Goal: Task Accomplishment & Management: Complete application form

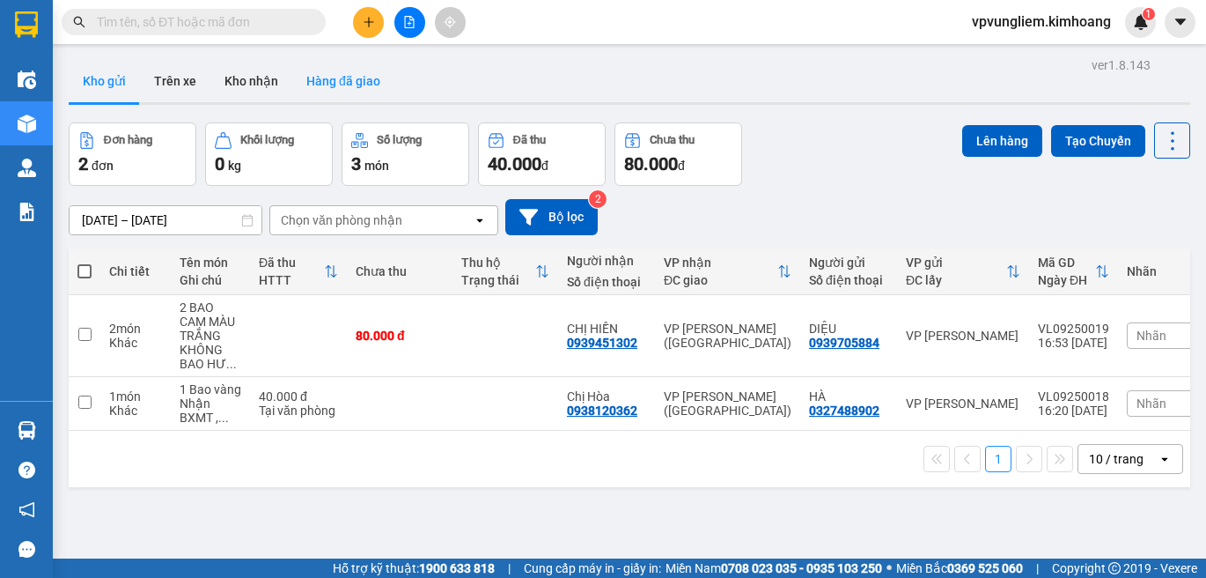
click at [326, 85] on button "Hàng đã giao" at bounding box center [343, 81] width 102 height 42
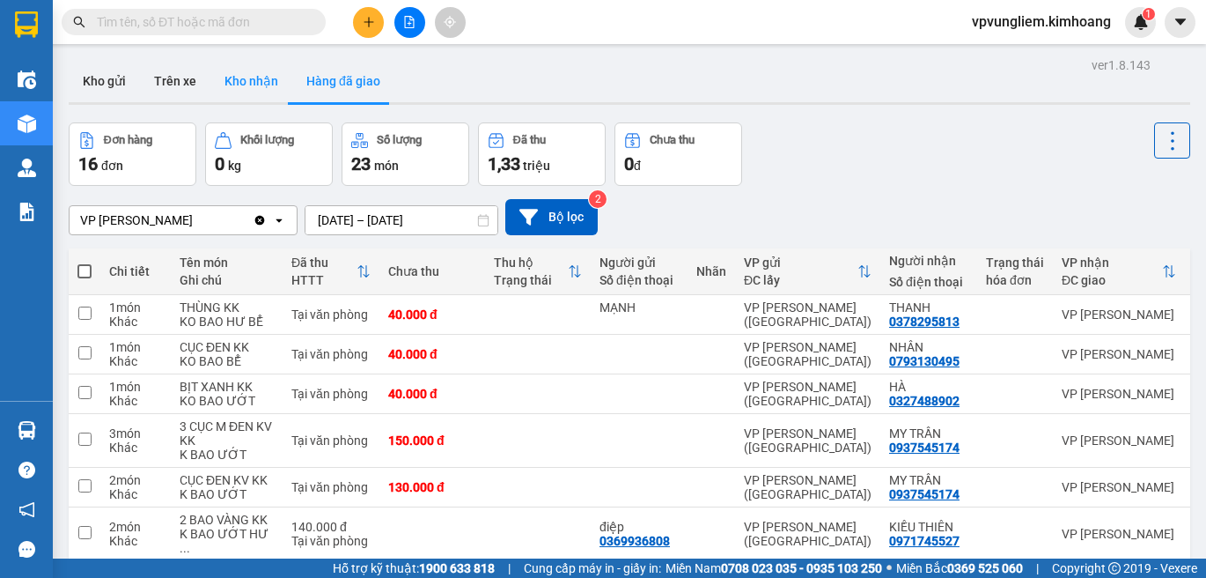
click at [247, 82] on button "Kho nhận" at bounding box center [251, 81] width 82 height 42
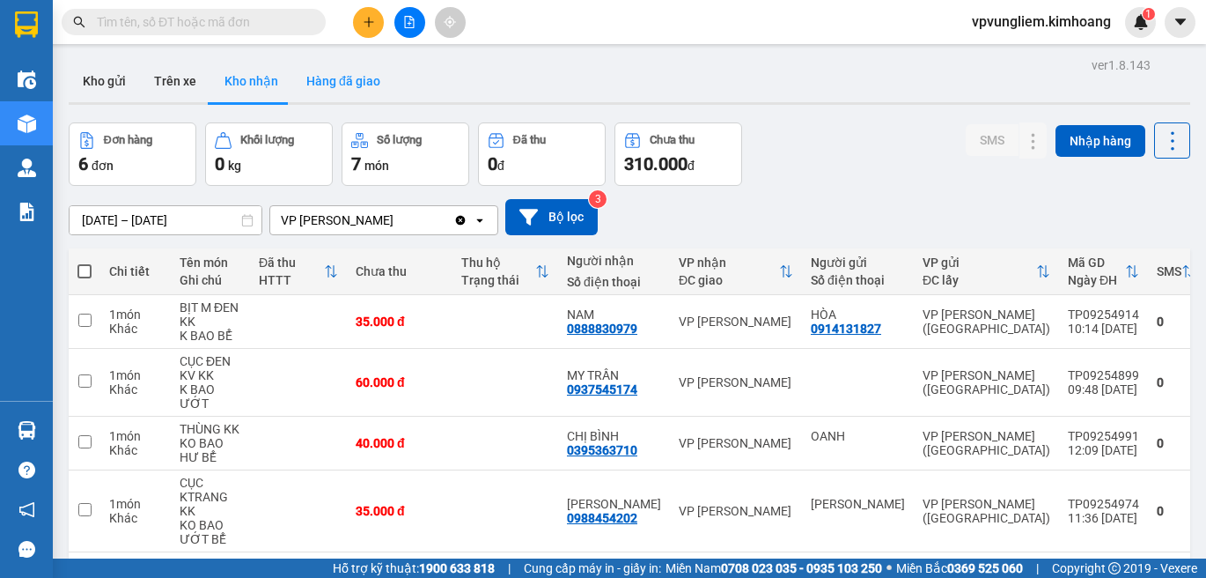
click at [350, 89] on button "Hàng đã giao" at bounding box center [343, 81] width 102 height 42
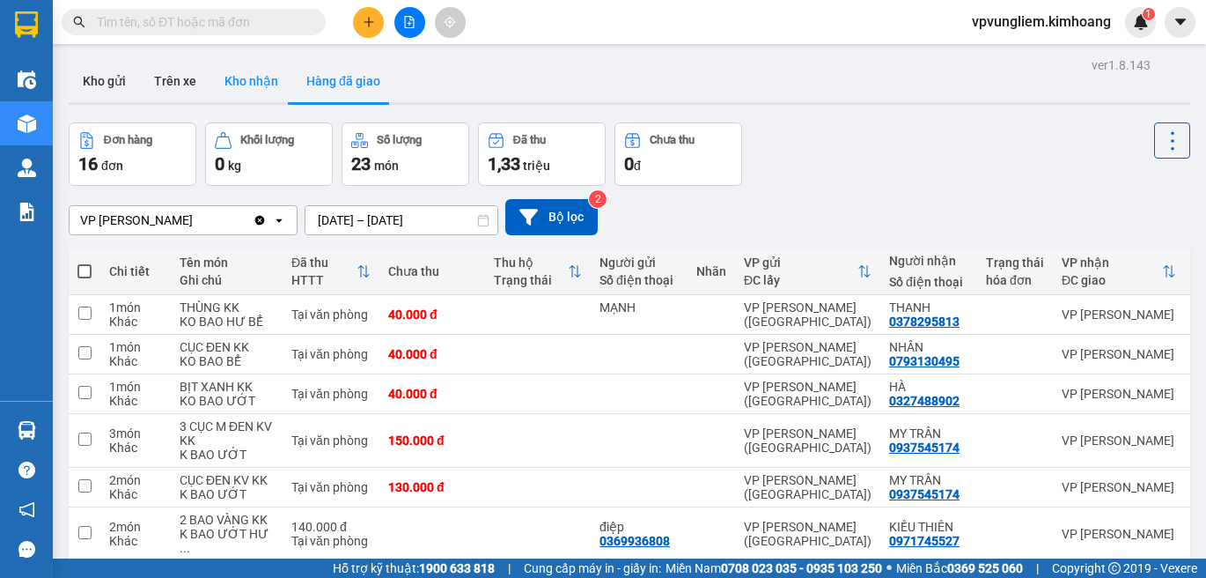
click at [263, 73] on button "Kho nhận" at bounding box center [251, 81] width 82 height 42
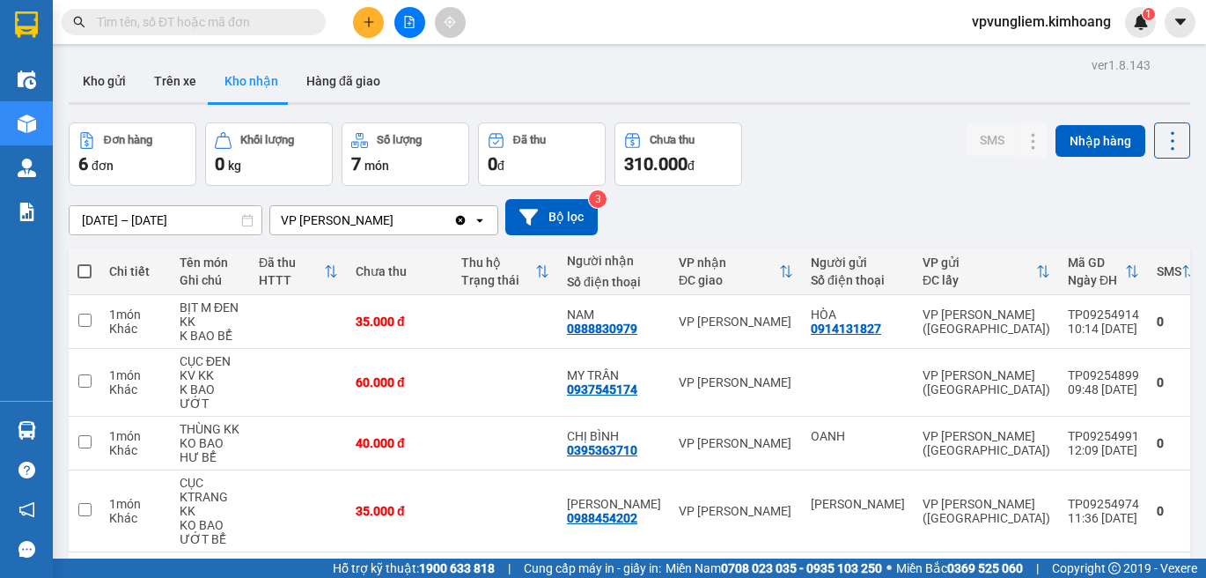
click at [229, 20] on input "text" at bounding box center [201, 21] width 208 height 19
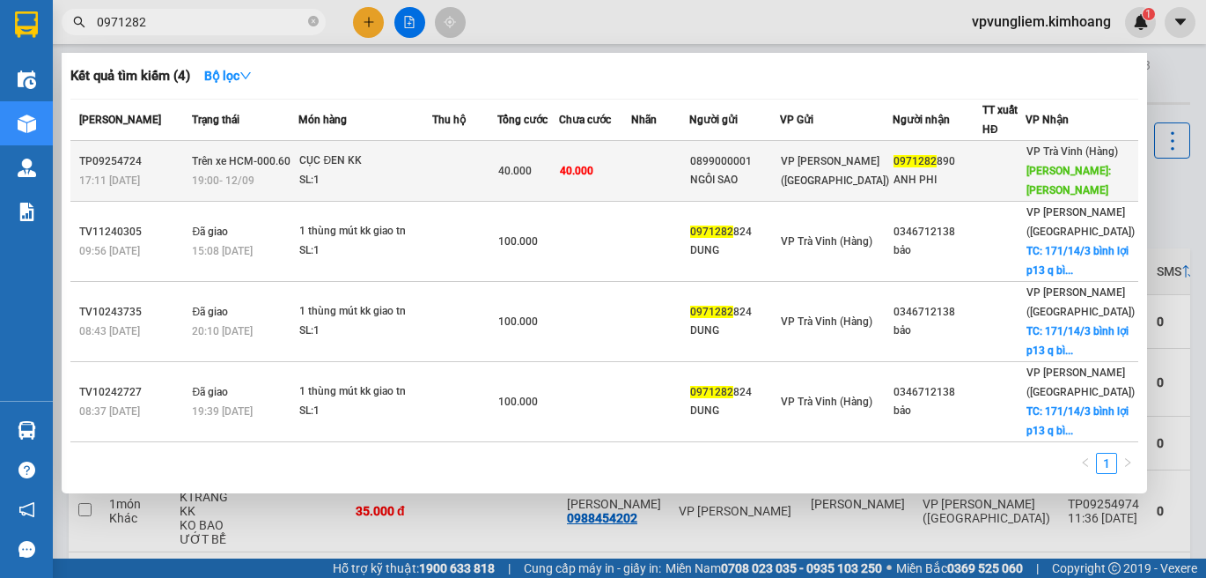
type input "0971282"
click at [558, 181] on div "40.000" at bounding box center [528, 170] width 60 height 19
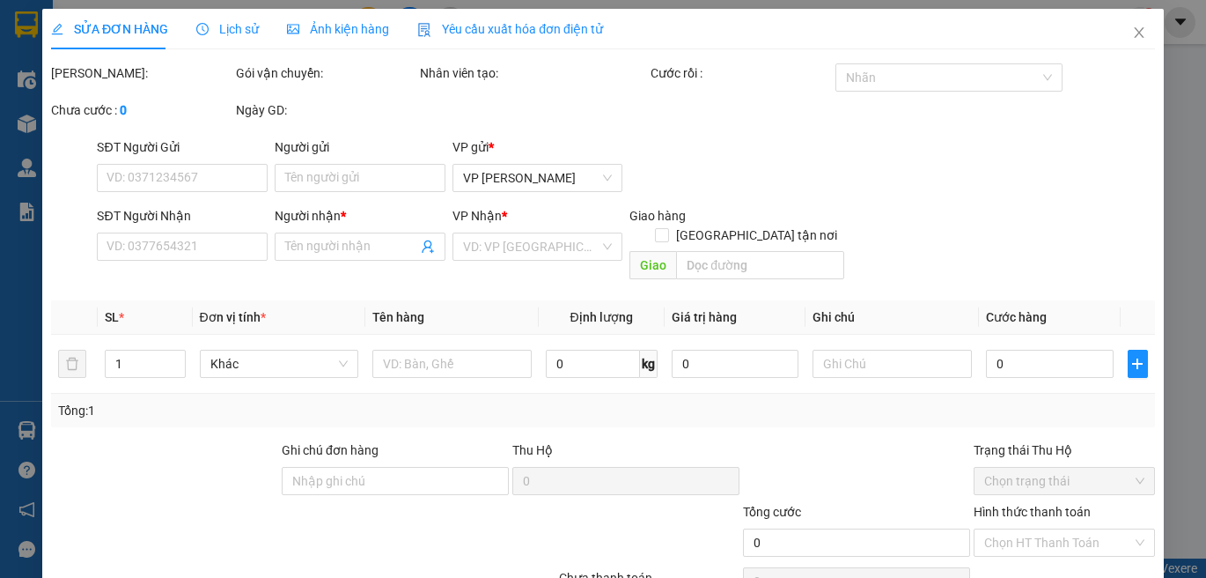
type input "0899000001"
type input "NGÔI SAO"
type input "0971282890"
type input "ANH PHI"
type input "[PERSON_NAME]"
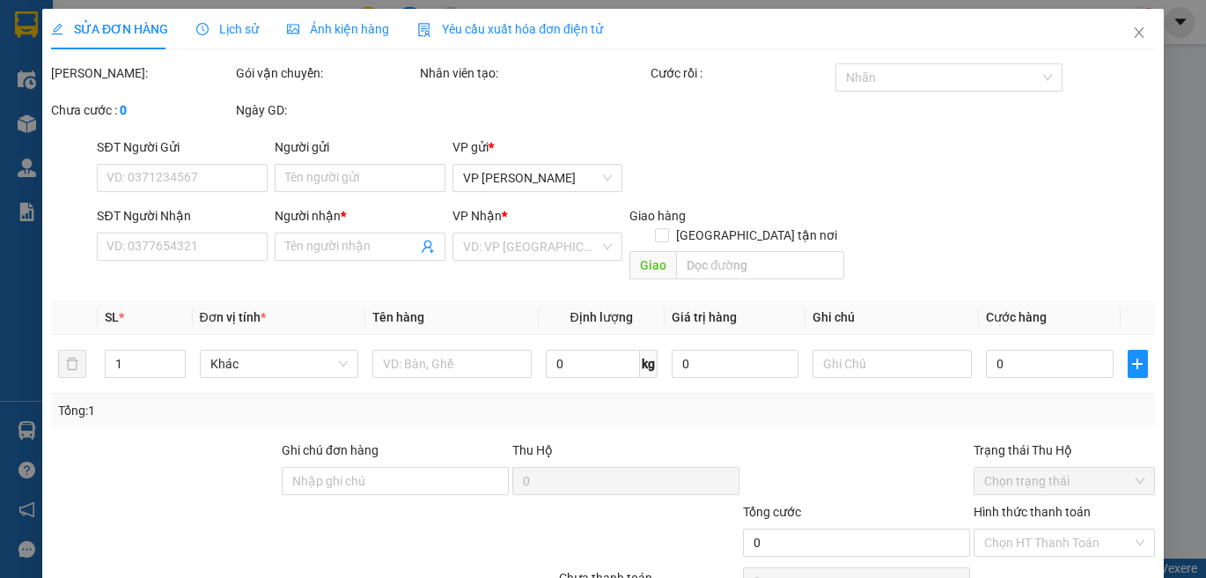
type input "40.000"
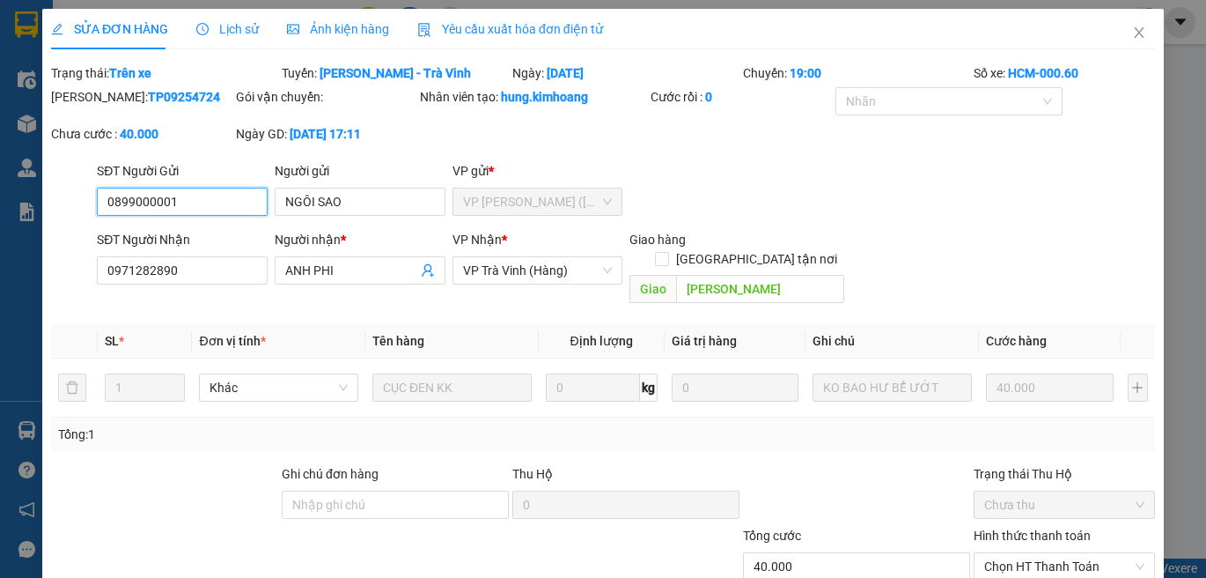
scroll to position [101, 0]
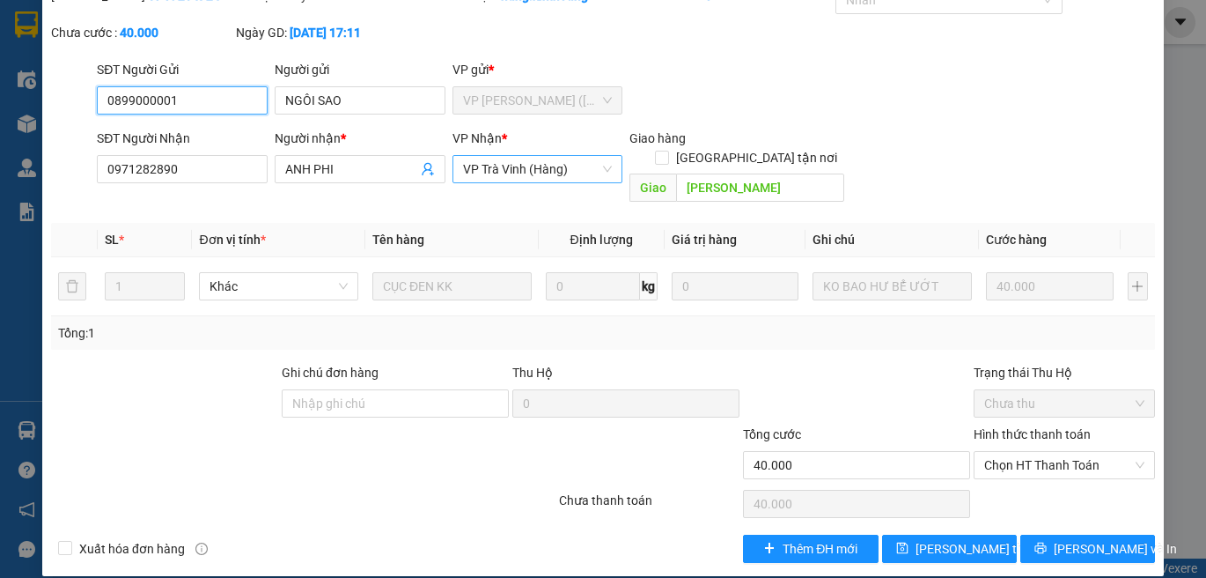
click at [579, 173] on span "VP Trà Vinh (Hàng)" at bounding box center [538, 169] width 150 height 26
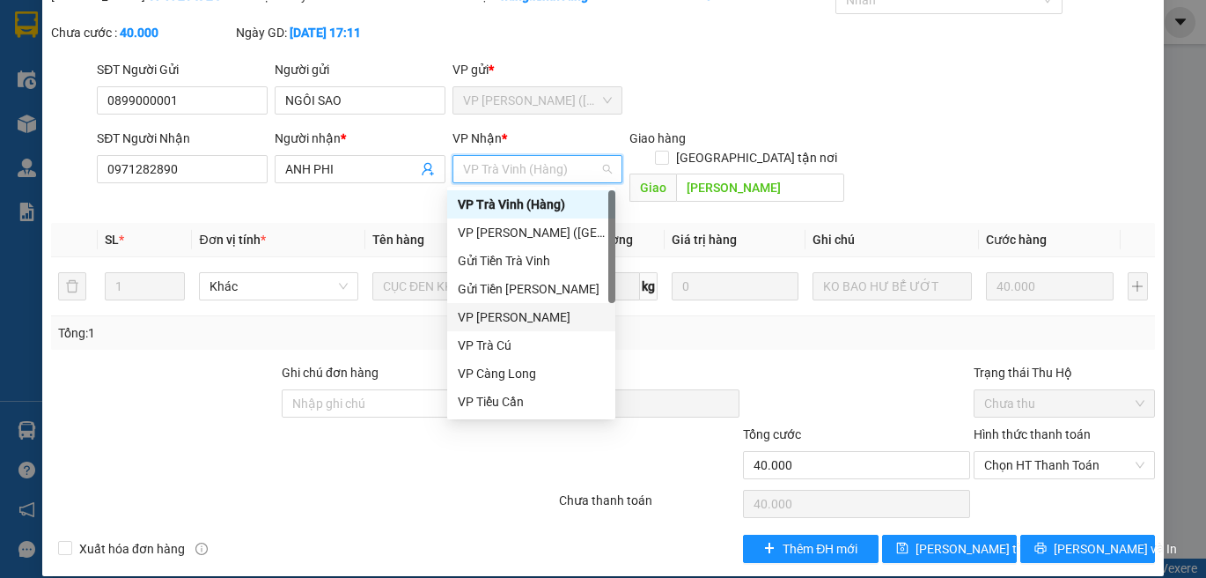
click at [535, 313] on div "VP [PERSON_NAME]" at bounding box center [531, 316] width 147 height 19
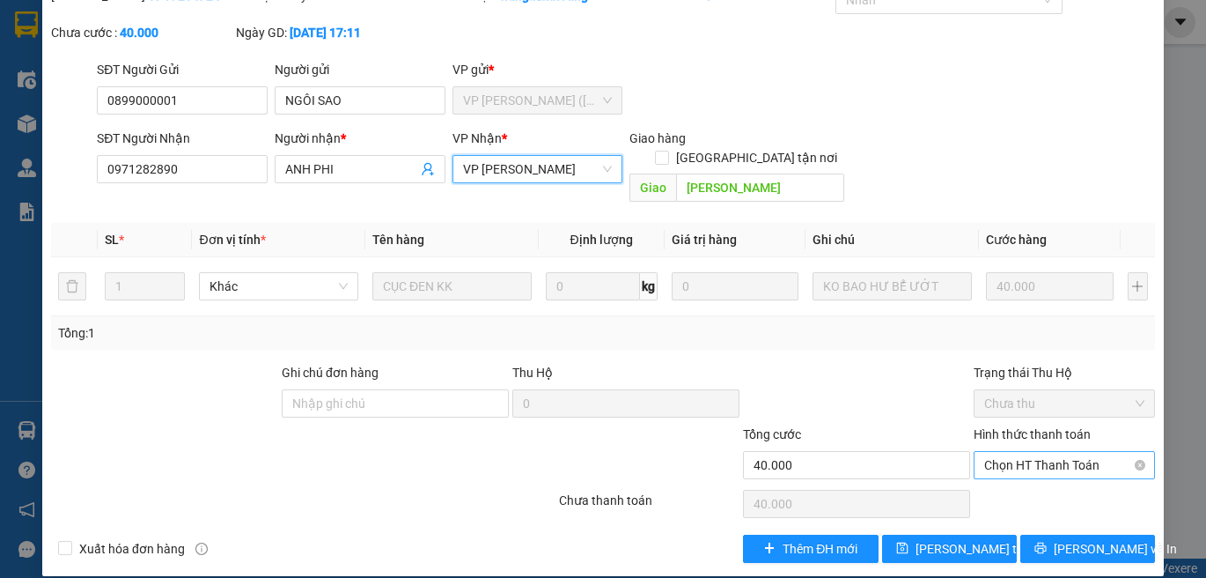
click at [1082, 452] on span "Chọn HT Thanh Toán" at bounding box center [1064, 465] width 160 height 26
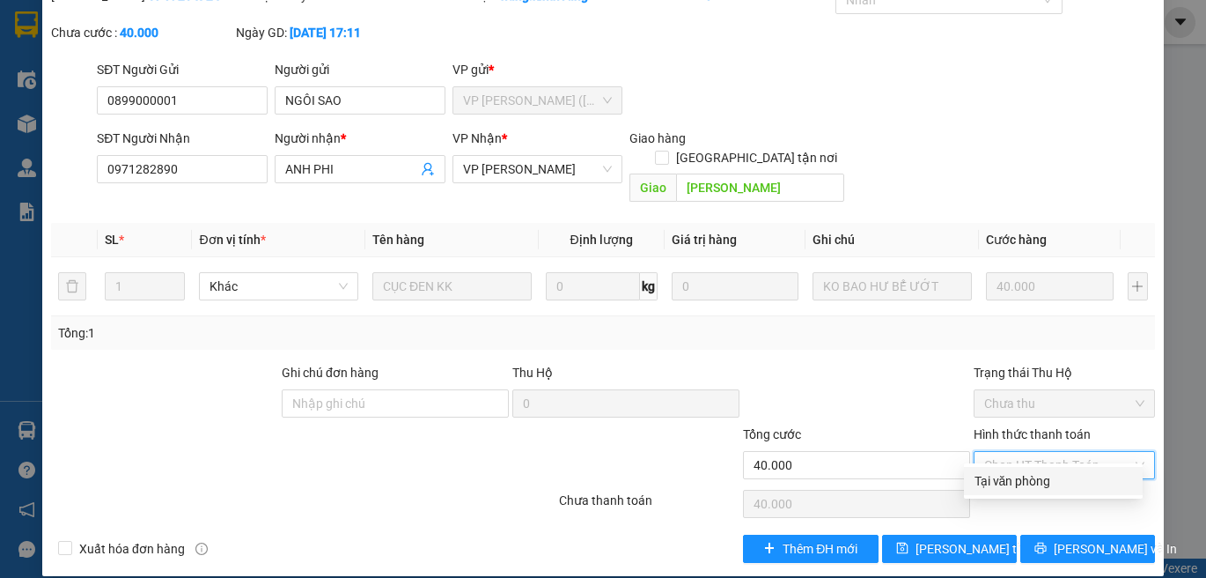
click at [1068, 478] on div "Tại văn phòng" at bounding box center [1054, 480] width 158 height 19
type input "0"
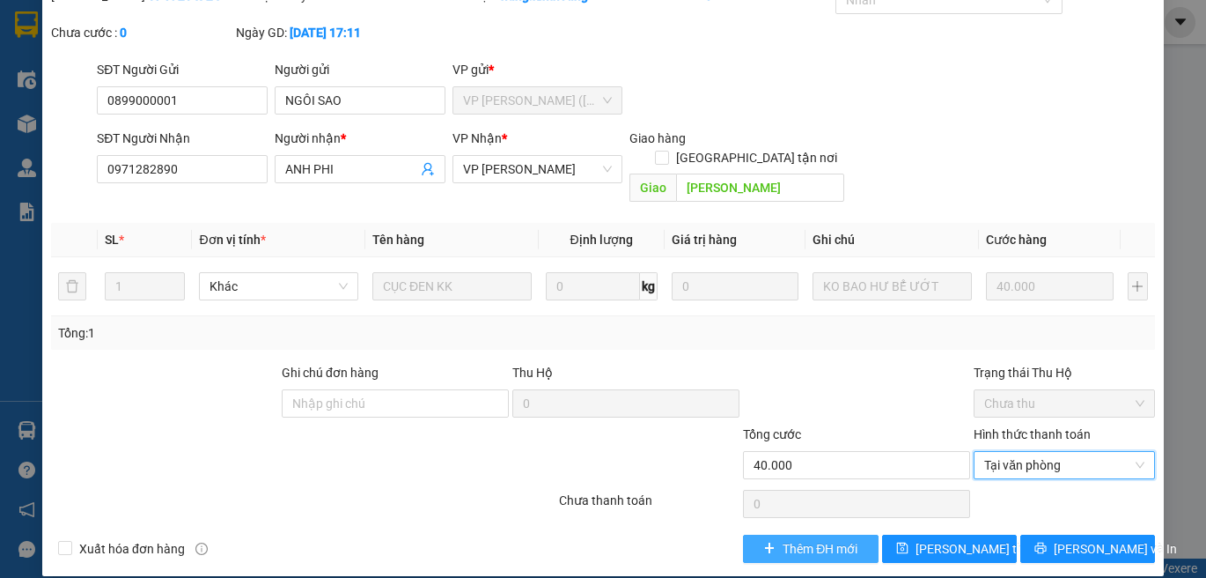
click at [841, 534] on button "Thêm ĐH mới" at bounding box center [810, 548] width 135 height 28
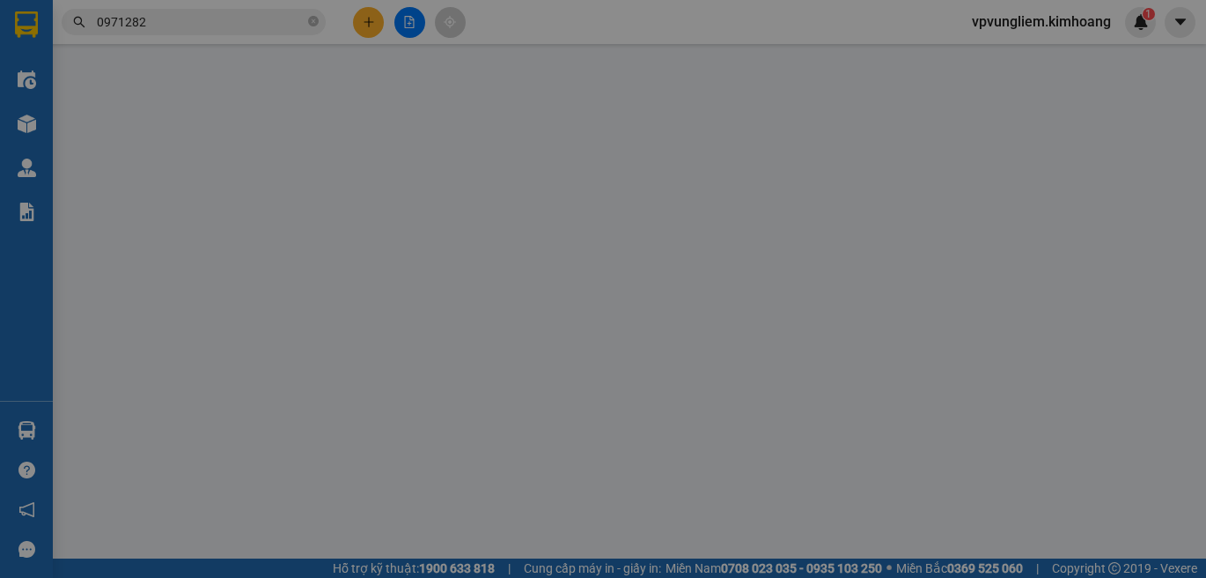
type input "0899000001"
type input "NGÔI SAO"
type input "0971282890"
type input "ANH PHI"
type input "[PERSON_NAME]"
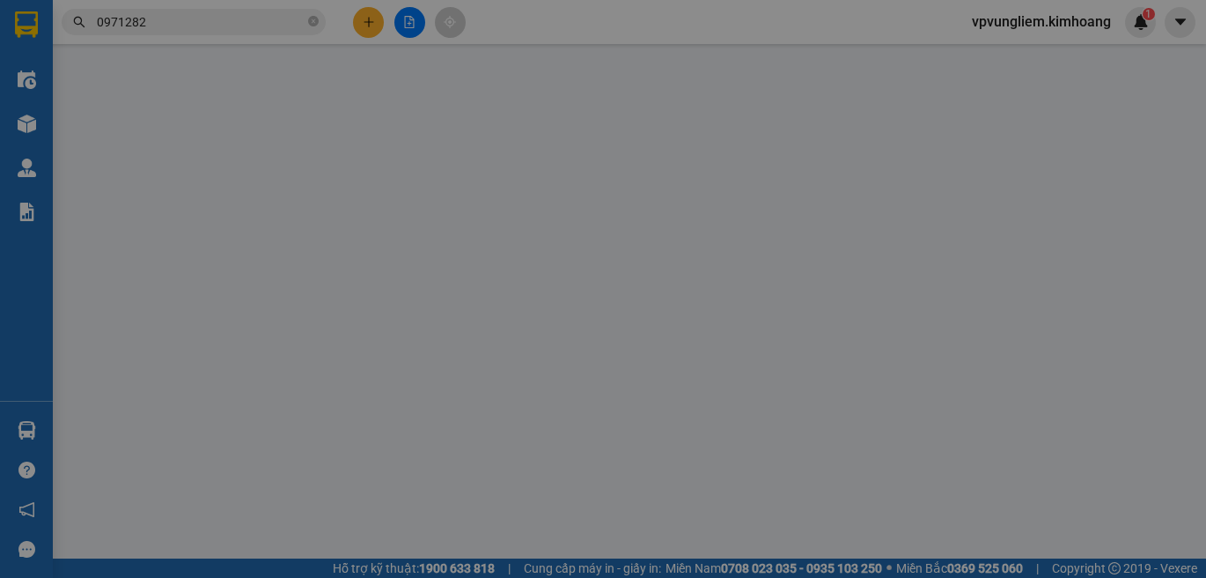
type input "40.000"
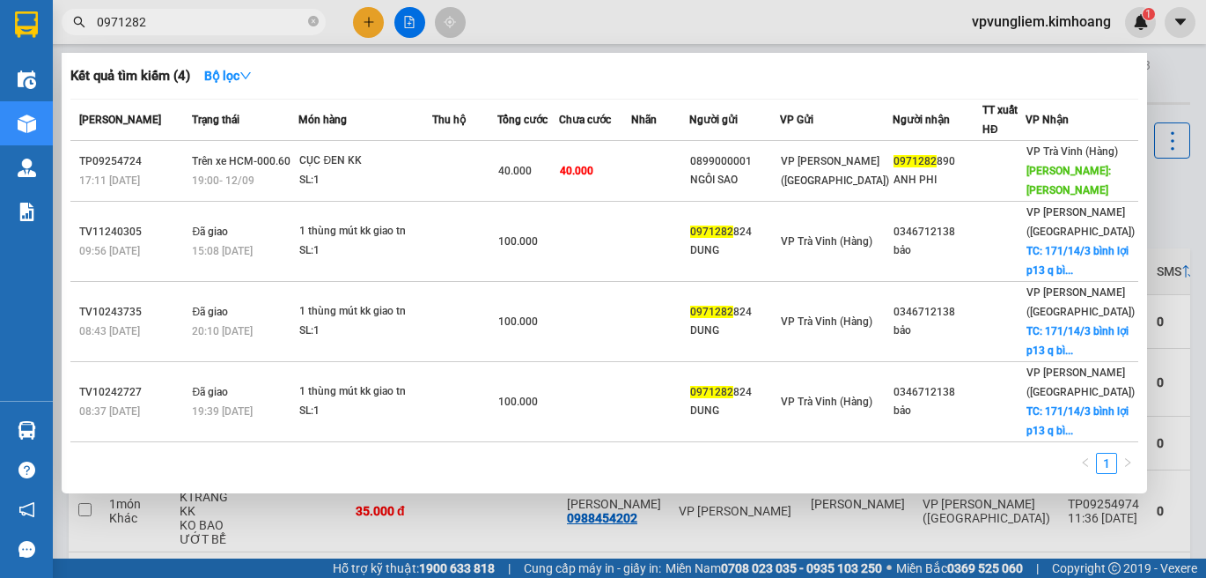
click at [233, 21] on input "0971282" at bounding box center [201, 21] width 208 height 19
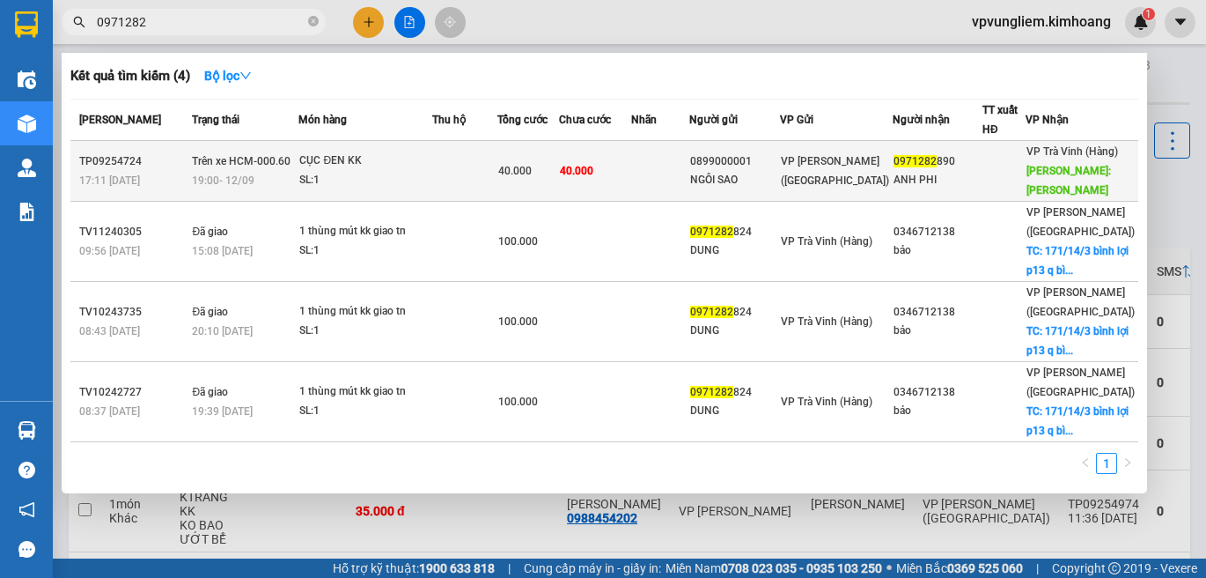
click at [471, 202] on td at bounding box center [464, 171] width 65 height 61
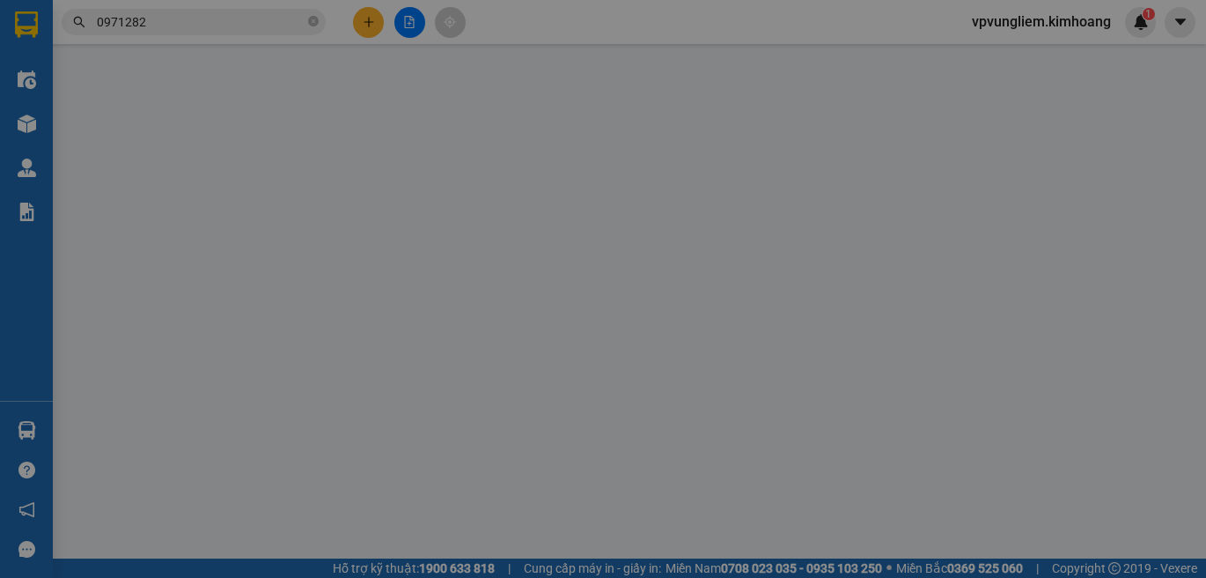
type input "0899000001"
type input "NGÔI SAO"
type input "0971282890"
type input "ANH PHI"
type input "[PERSON_NAME]"
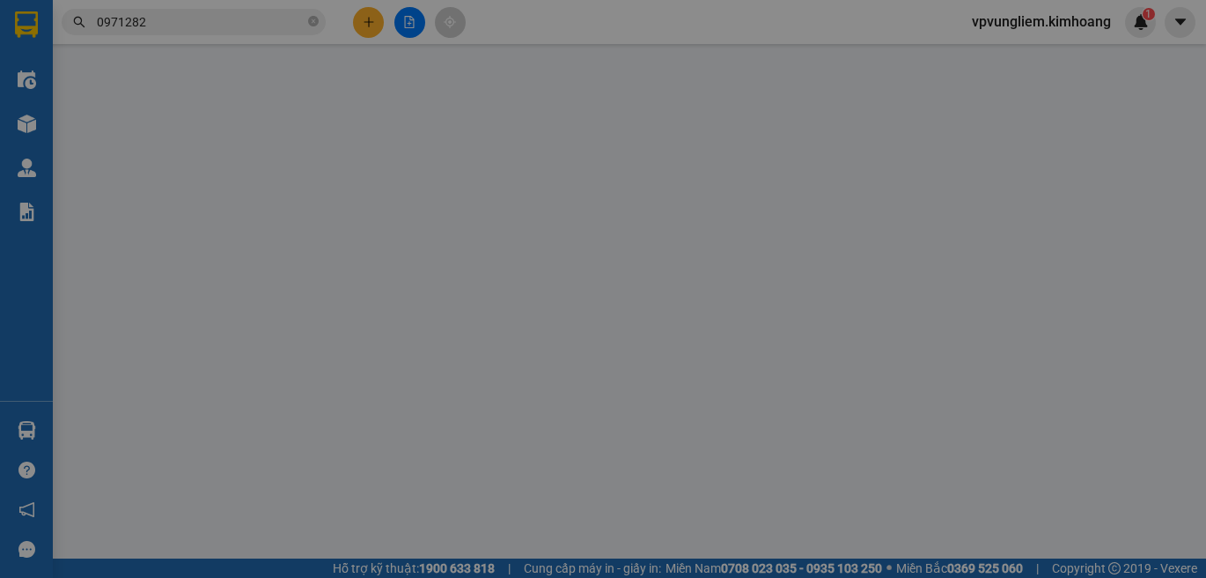
type input "40.000"
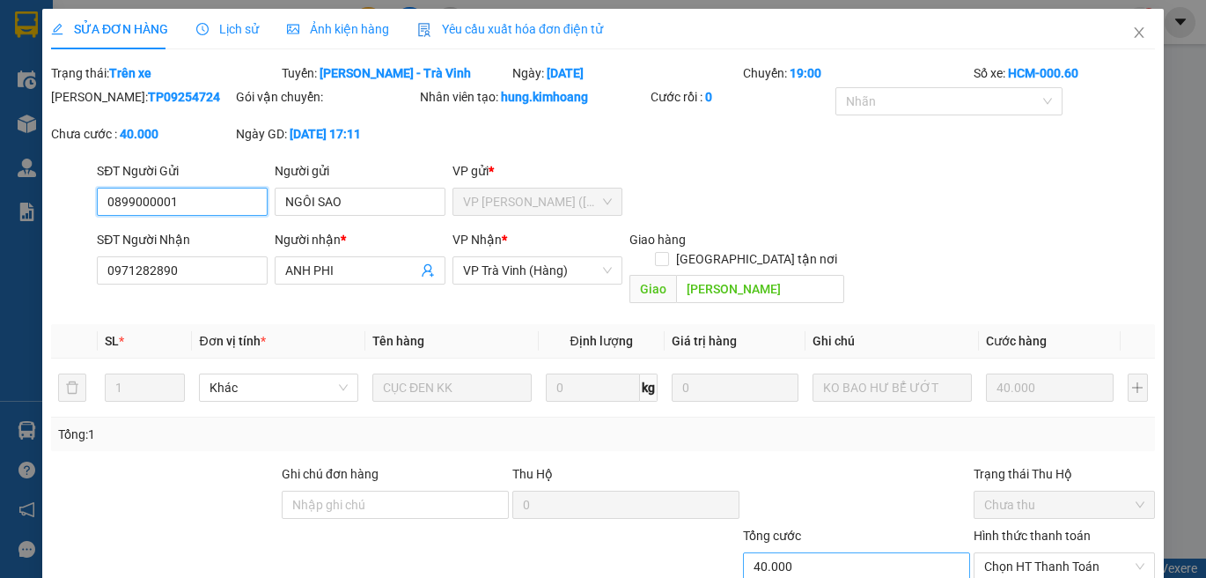
scroll to position [101, 0]
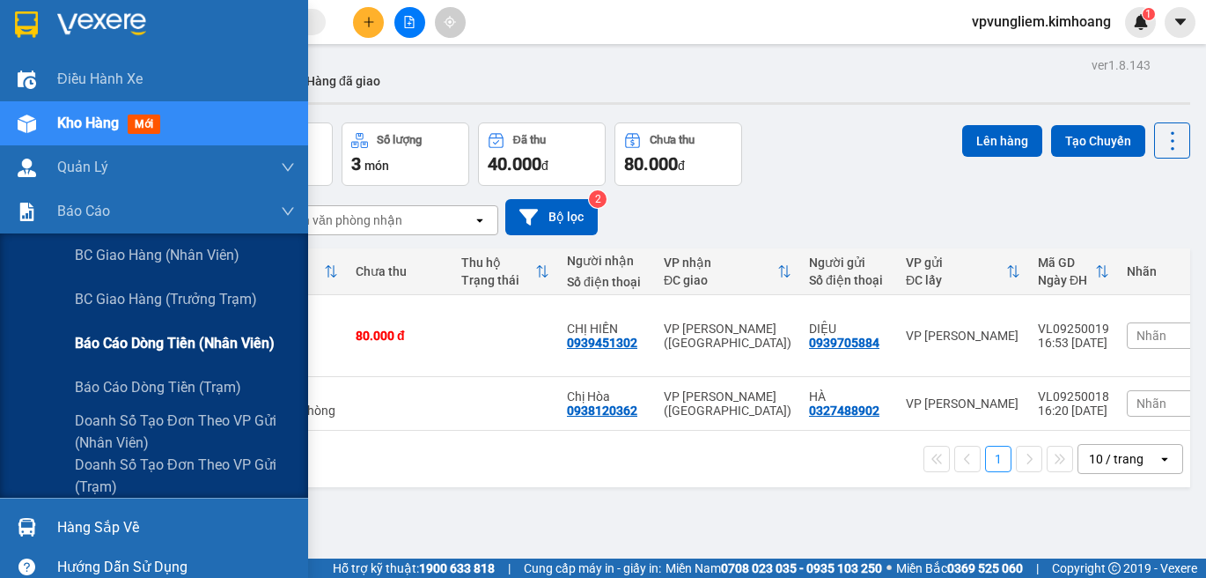
click at [182, 336] on span "Báo cáo dòng tiền (nhân viên)" at bounding box center [175, 343] width 200 height 22
